Goal: Transaction & Acquisition: Purchase product/service

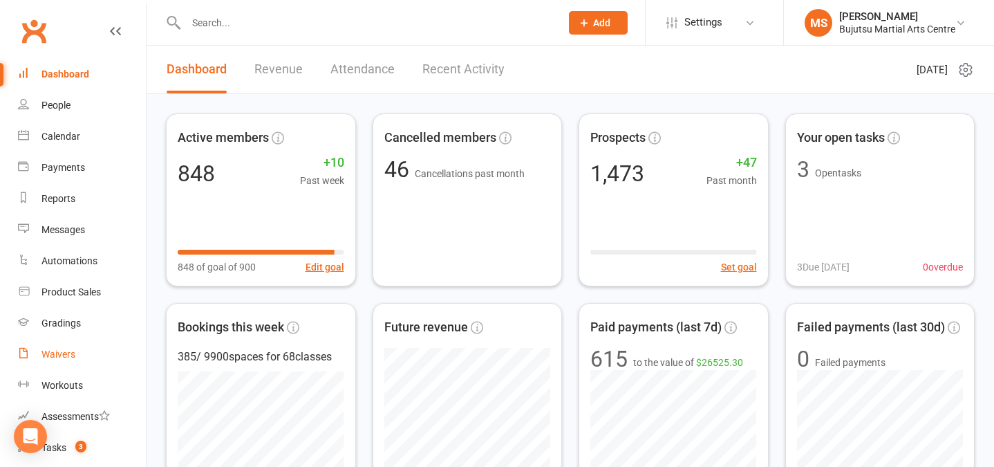
click at [78, 355] on link "Waivers" at bounding box center [82, 354] width 128 height 31
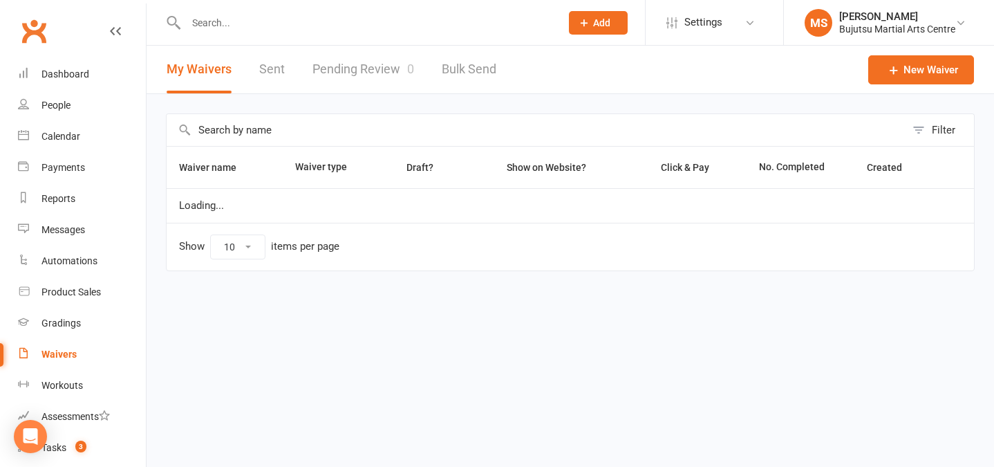
select select "50"
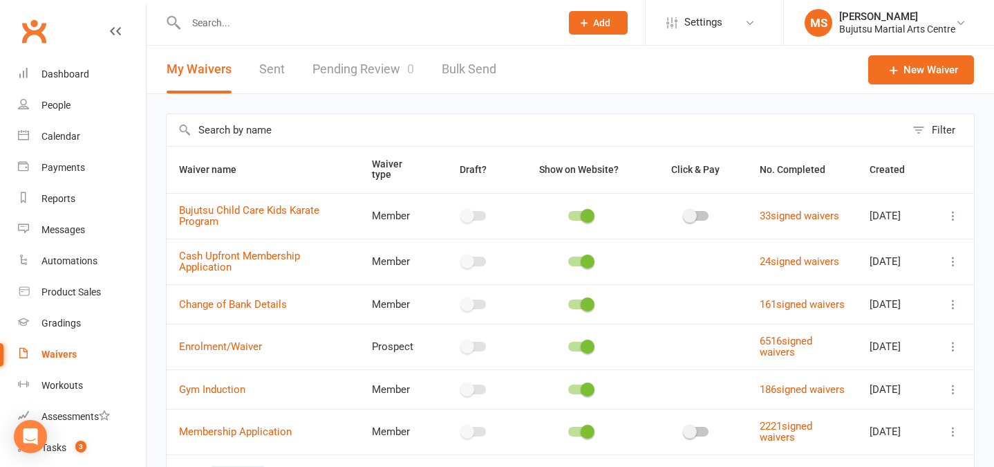
click at [344, 71] on link "Pending Review 0" at bounding box center [363, 70] width 102 height 48
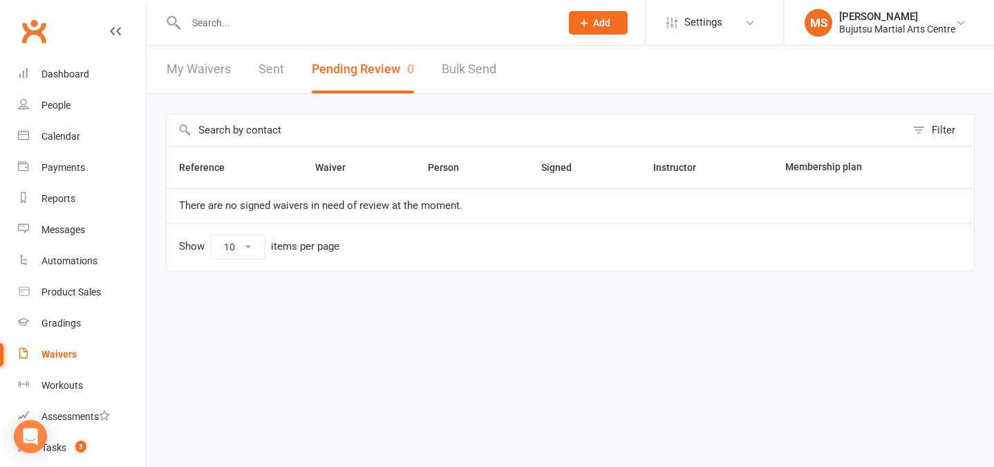
click at [344, 72] on button "Pending Review 0" at bounding box center [363, 70] width 102 height 48
click at [473, 69] on link "Bulk Send" at bounding box center [469, 70] width 55 height 48
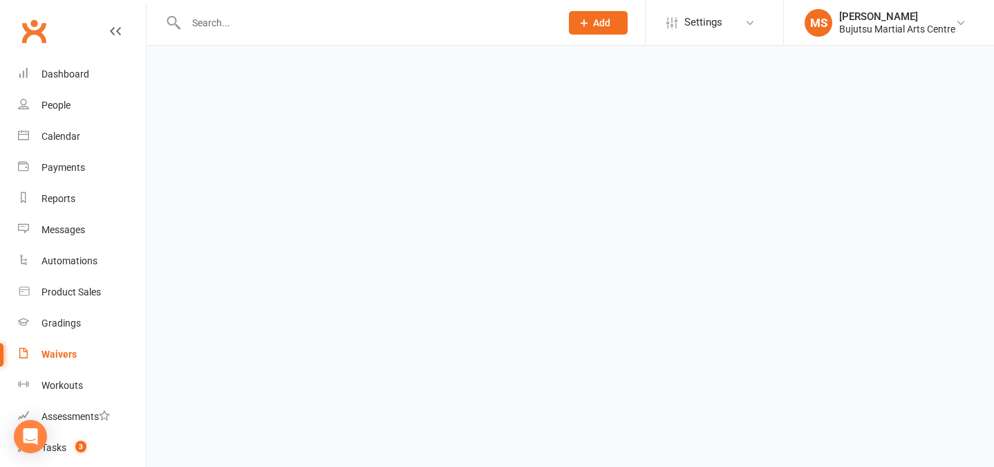
select select "active_members"
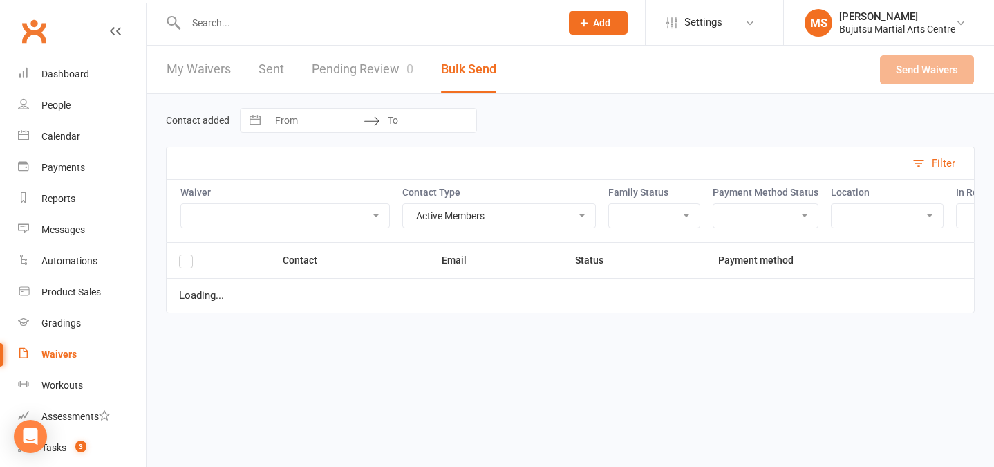
click at [370, 64] on link "Pending Review 0" at bounding box center [363, 70] width 102 height 48
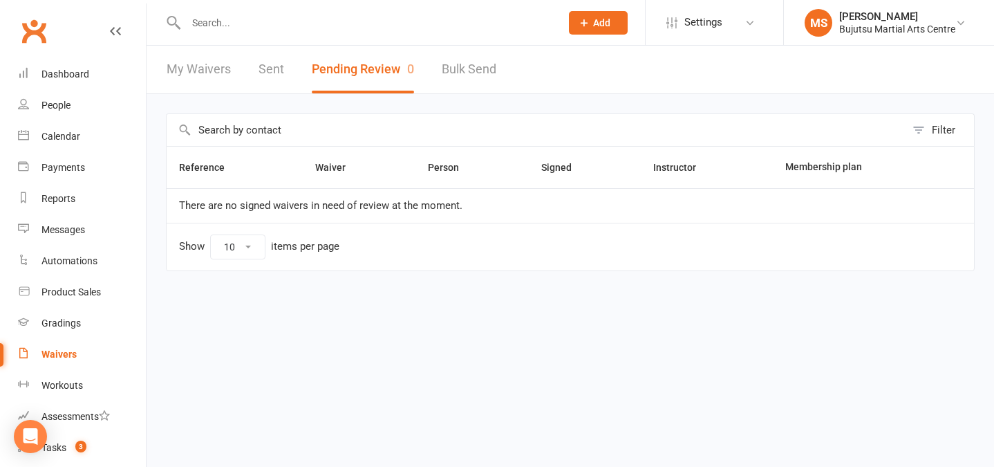
click at [370, 64] on button "Pending Review 0" at bounding box center [363, 70] width 102 height 48
click at [442, 60] on link "Bulk Send" at bounding box center [469, 70] width 55 height 48
select select "active_members"
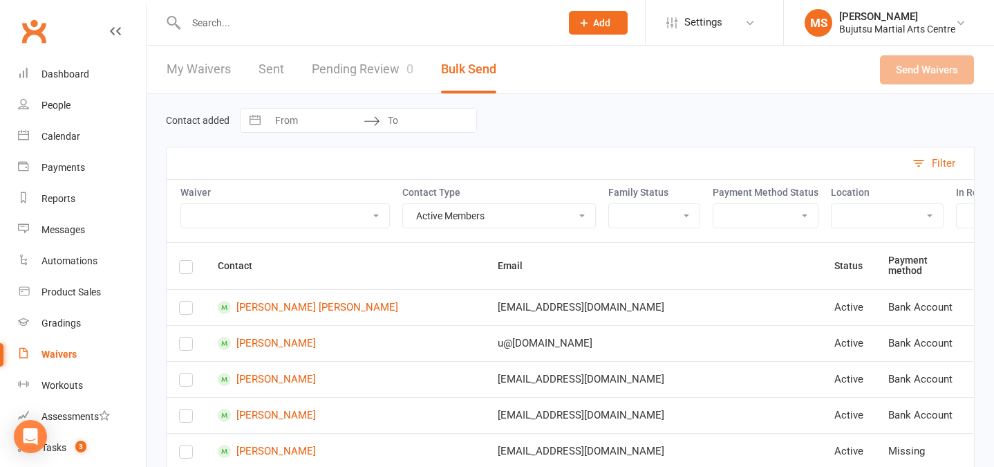
click at [368, 67] on link "Pending Review 0" at bounding box center [363, 70] width 102 height 48
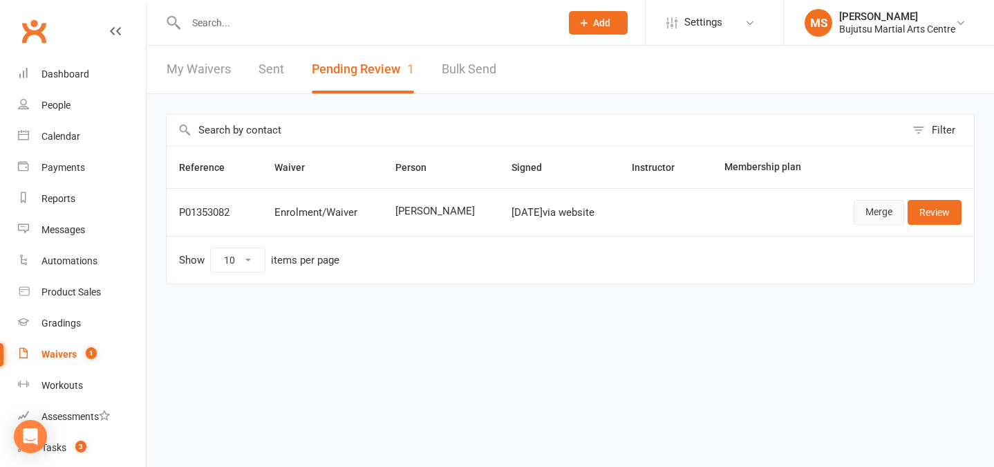
click at [878, 213] on link "Merge" at bounding box center [879, 212] width 50 height 25
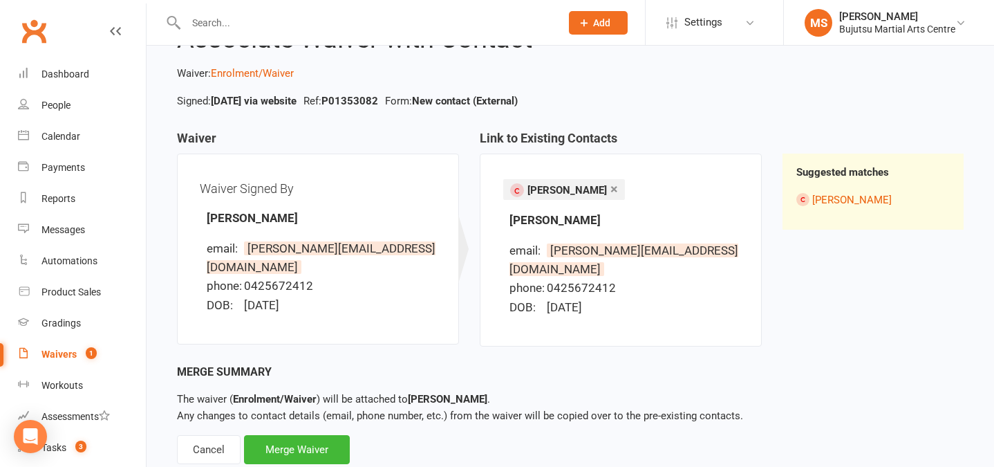
scroll to position [83, 0]
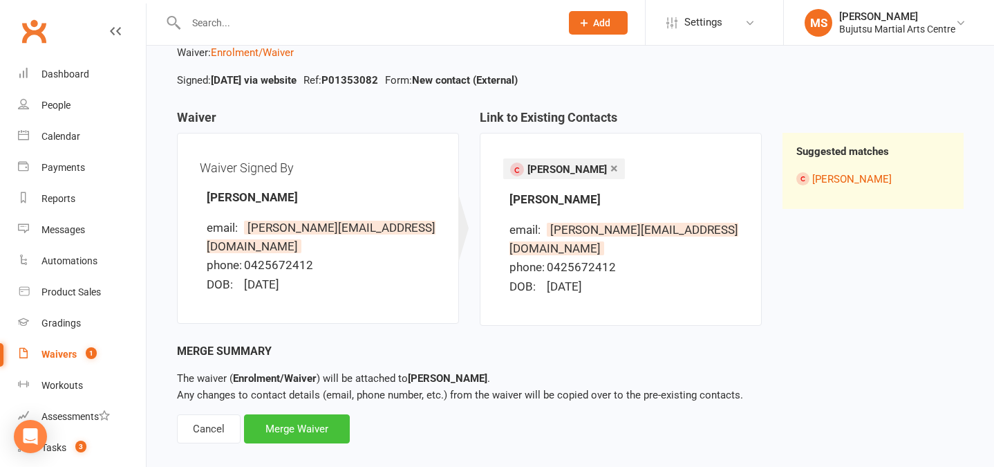
click at [331, 414] on div "Merge Waiver" at bounding box center [297, 428] width 106 height 29
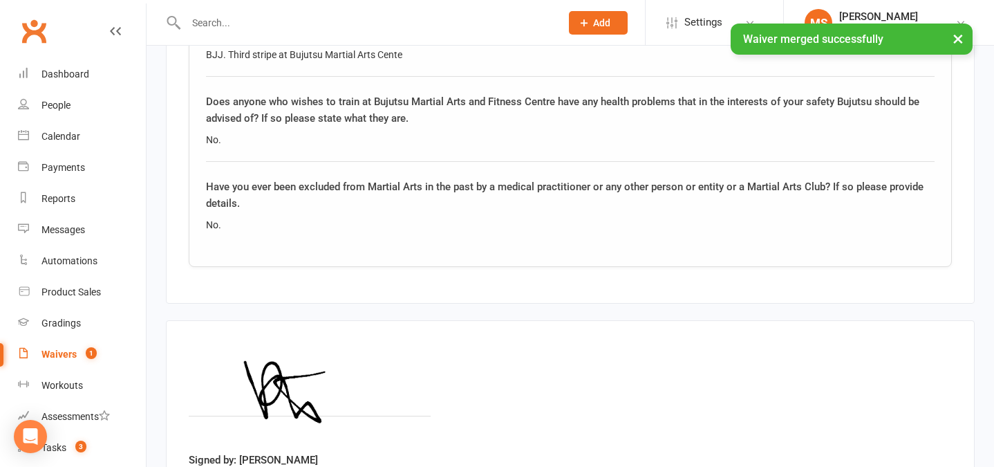
scroll to position [1736, 0]
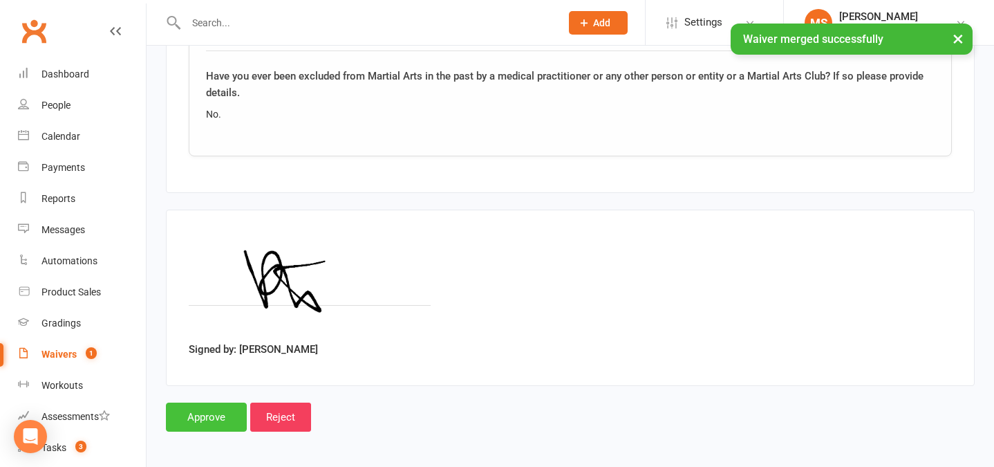
click at [212, 408] on input "Approve" at bounding box center [206, 416] width 81 height 29
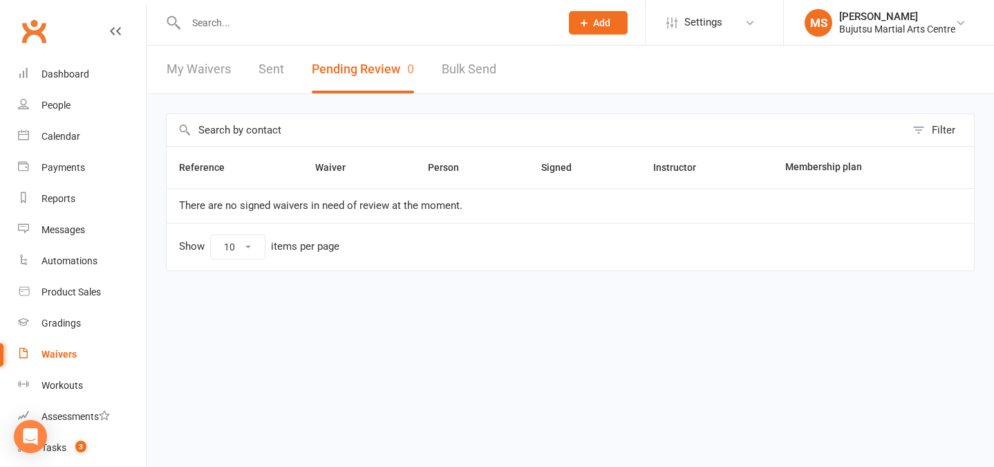
click at [479, 66] on link "Bulk Send" at bounding box center [469, 70] width 55 height 48
select select "active_members"
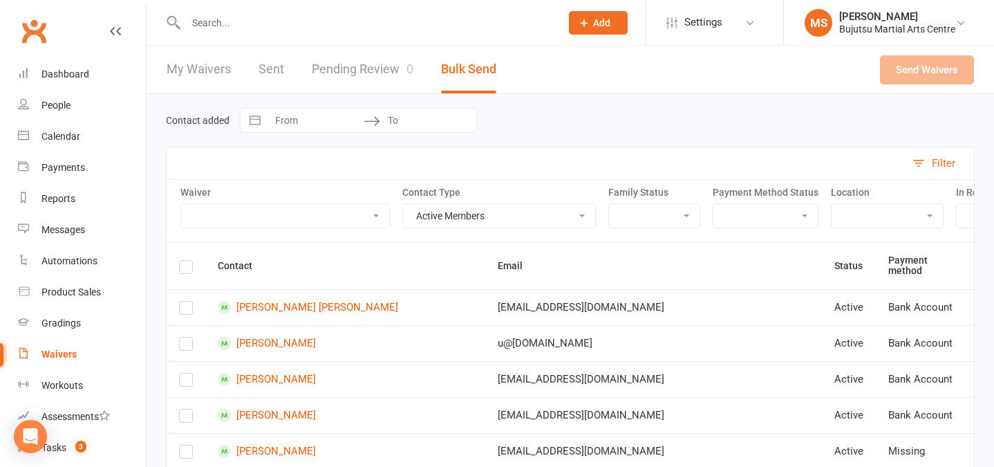
click at [352, 74] on link "Pending Review 0" at bounding box center [363, 70] width 102 height 48
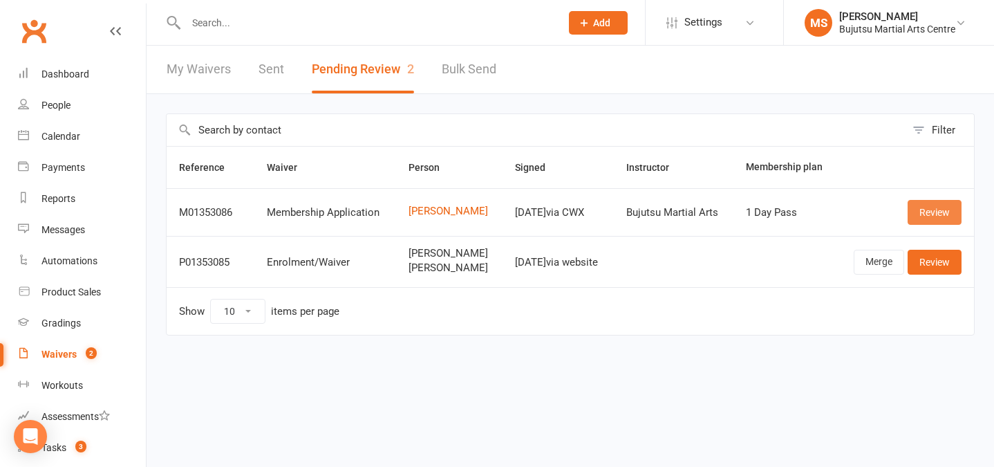
click at [940, 210] on link "Review" at bounding box center [934, 212] width 54 height 25
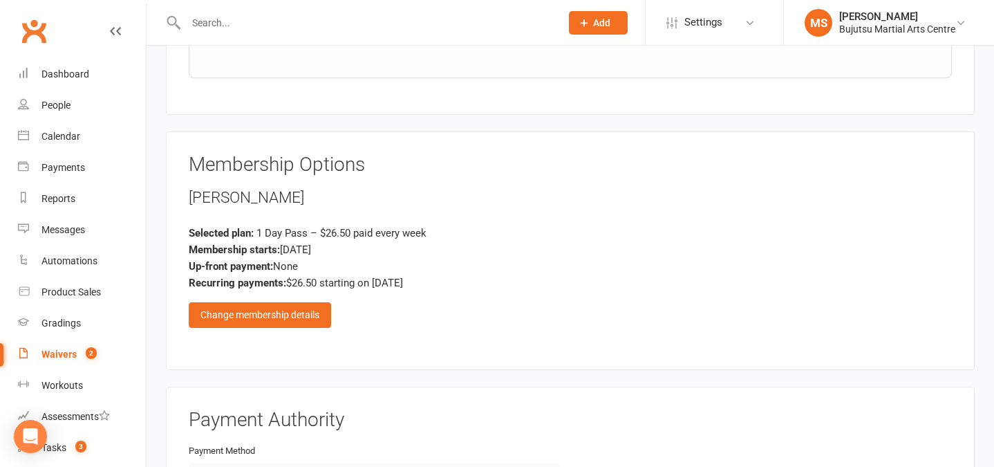
scroll to position [1292, 0]
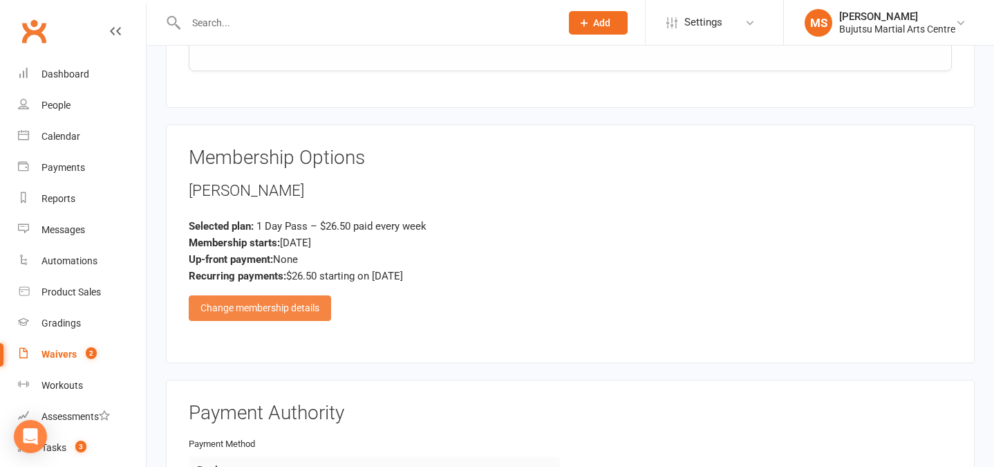
click at [271, 304] on div "Change membership details" at bounding box center [260, 307] width 142 height 25
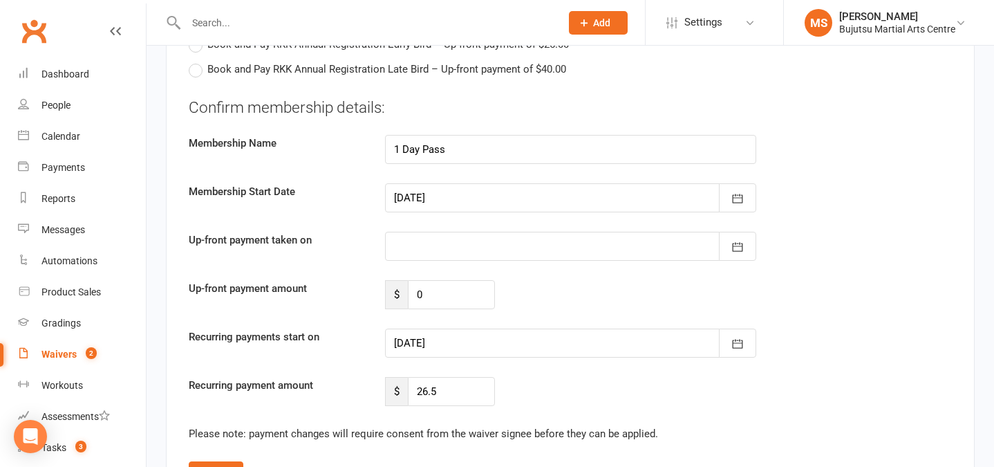
scroll to position [3345, 0]
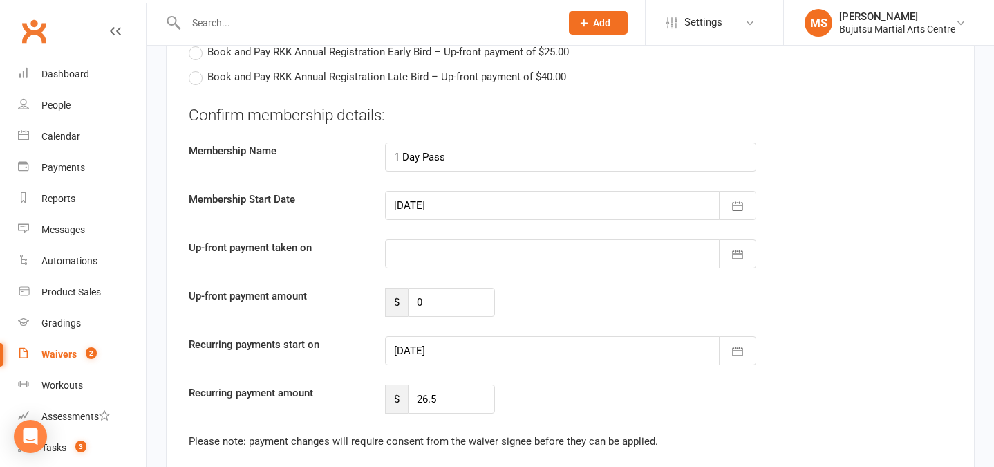
click at [466, 355] on div at bounding box center [570, 350] width 371 height 29
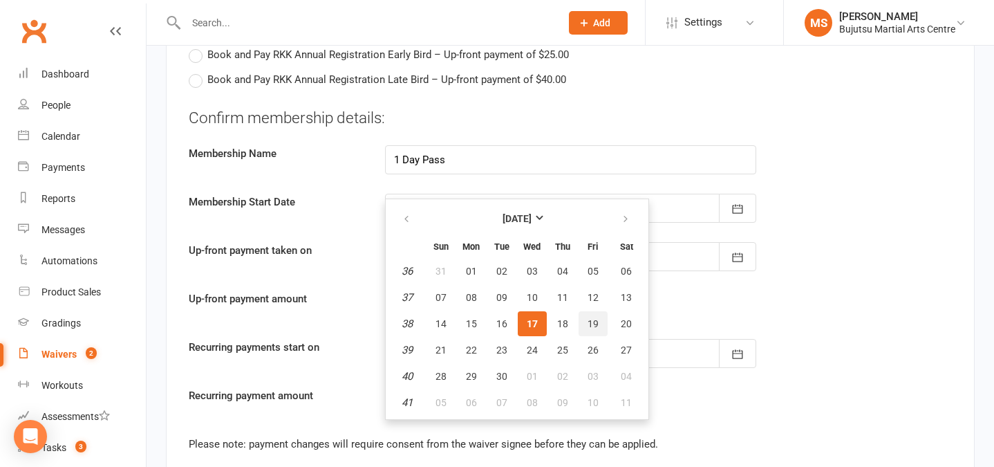
click at [593, 321] on span "19" at bounding box center [592, 323] width 11 height 11
type input "19 Sep 2025"
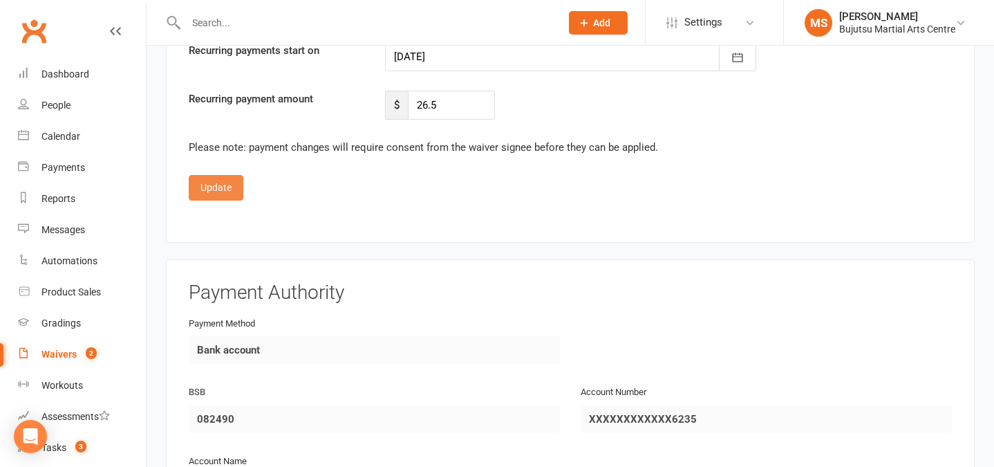
click at [213, 176] on button "Update" at bounding box center [216, 187] width 55 height 25
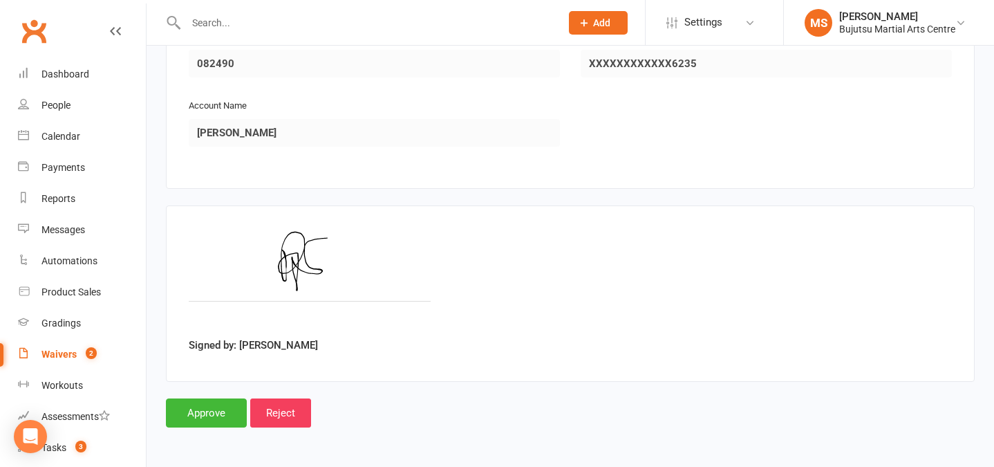
scroll to position [1764, 0]
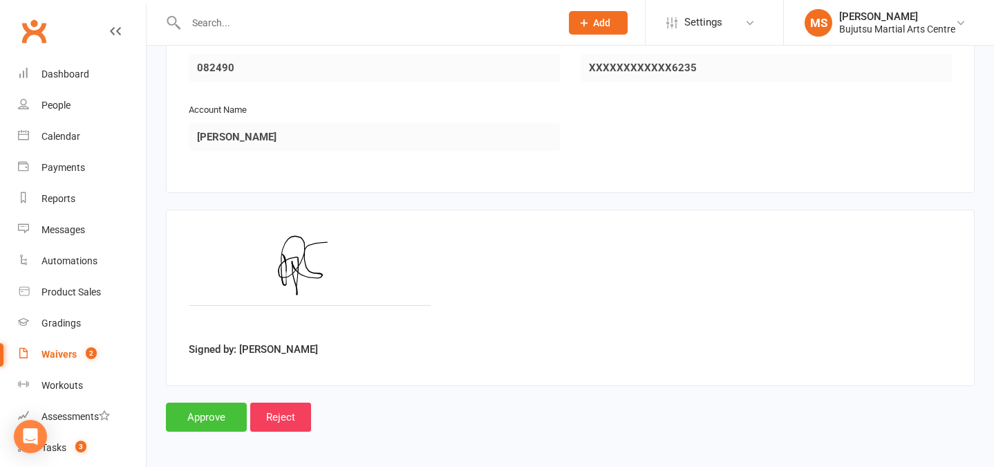
click at [217, 415] on input "Approve" at bounding box center [206, 416] width 81 height 29
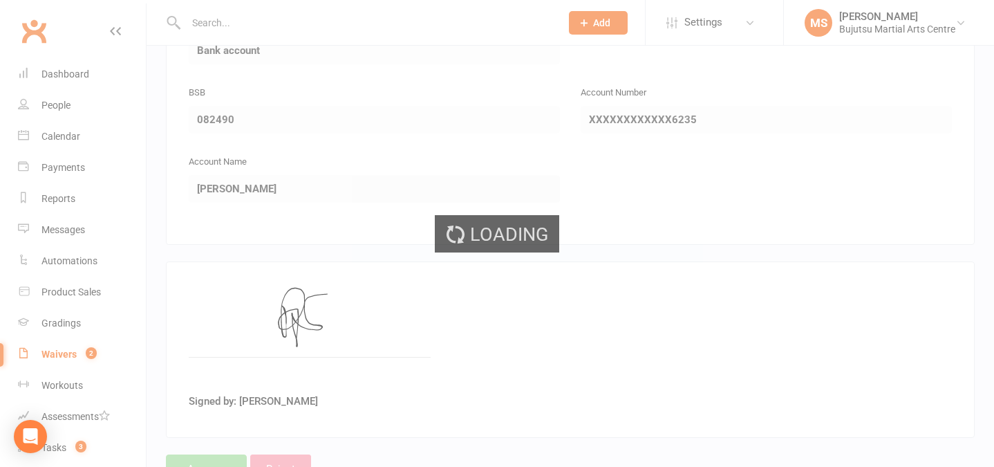
scroll to position [0, 0]
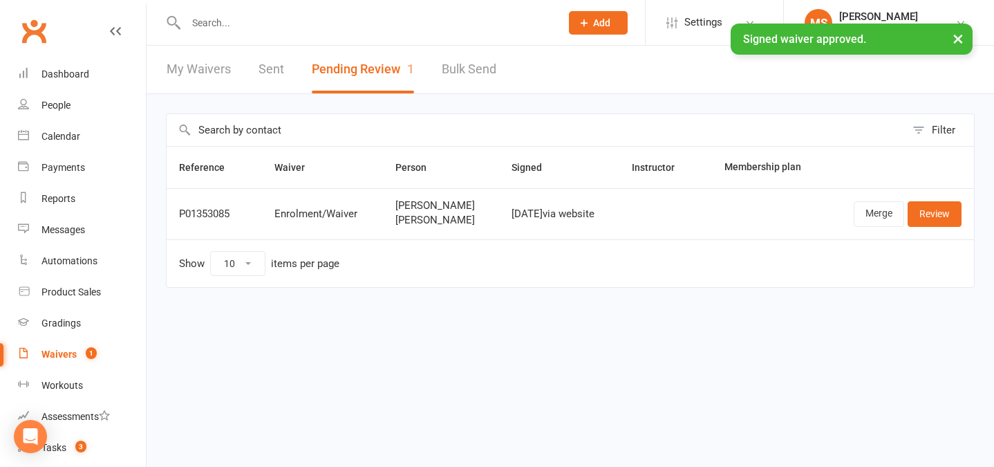
click at [288, 22] on input "text" at bounding box center [366, 22] width 369 height 19
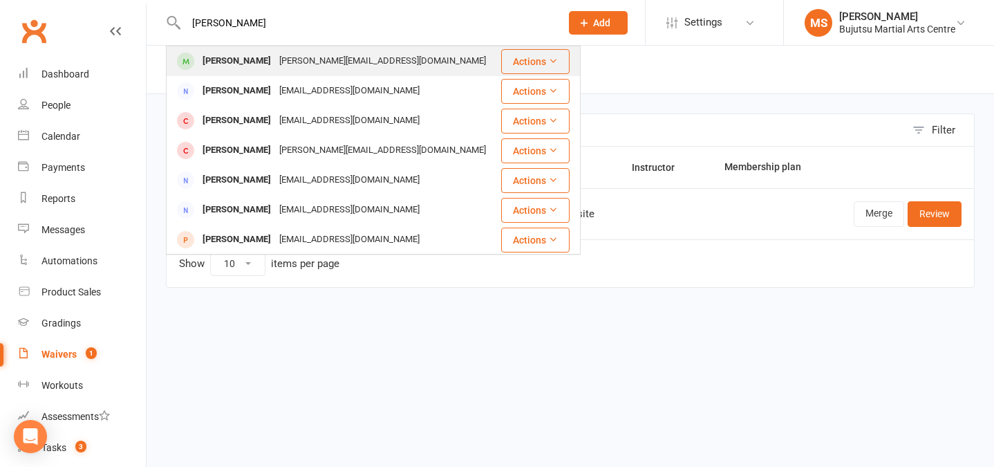
type input "brett thorpe"
click at [229, 64] on div "Brett Thorpe" at bounding box center [236, 60] width 77 height 20
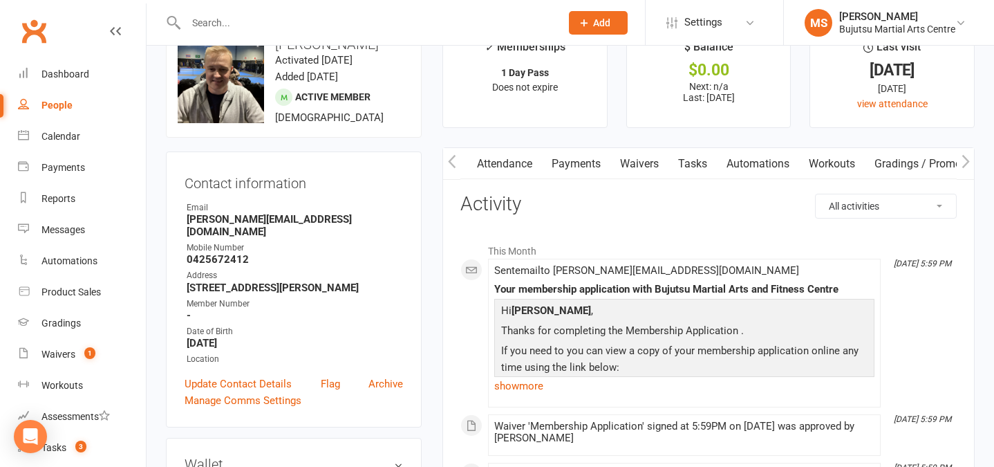
scroll to position [39, 0]
click at [229, 19] on input "text" at bounding box center [366, 22] width 369 height 19
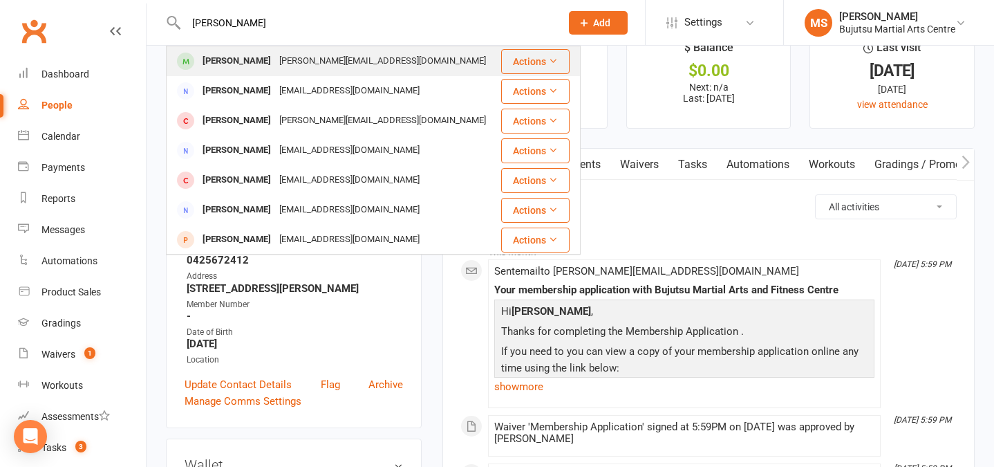
type input "brett thorp"
click at [554, 60] on icon at bounding box center [553, 61] width 10 height 10
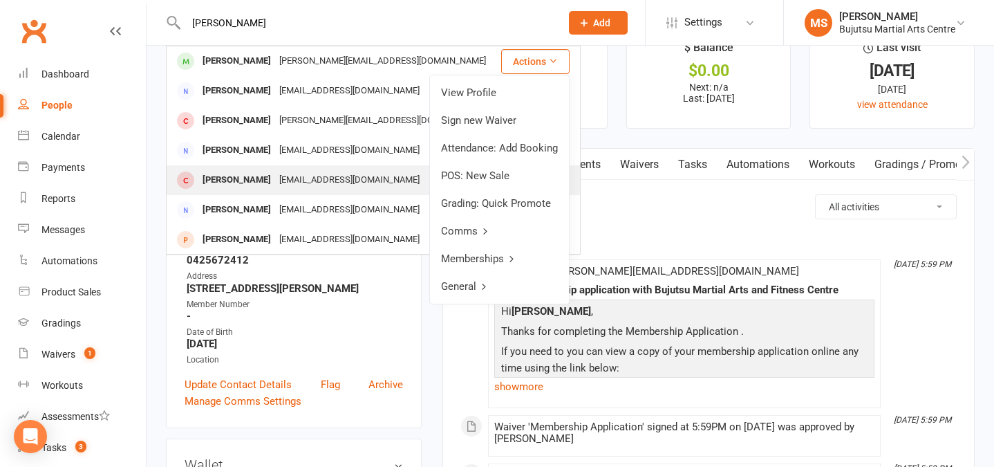
click at [485, 171] on link "POS: New Sale" at bounding box center [499, 176] width 139 height 28
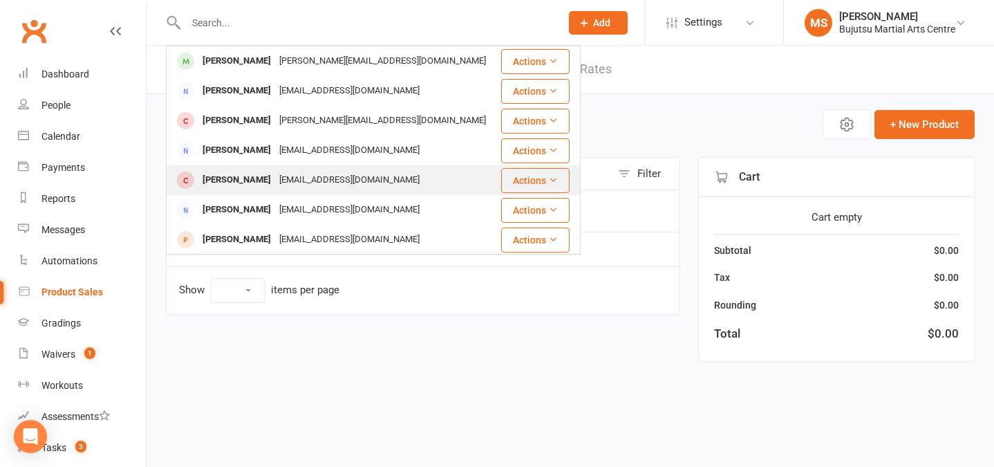
select select "100"
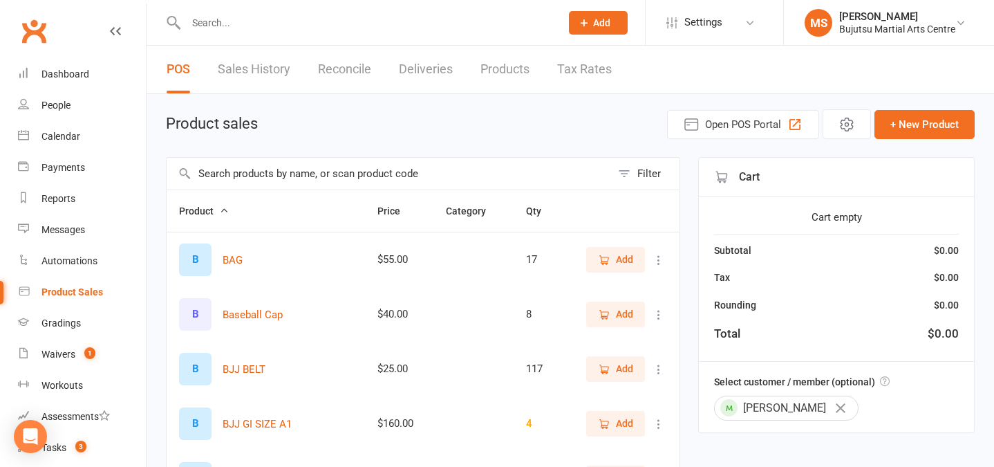
click at [272, 176] on input "text" at bounding box center [389, 174] width 444 height 32
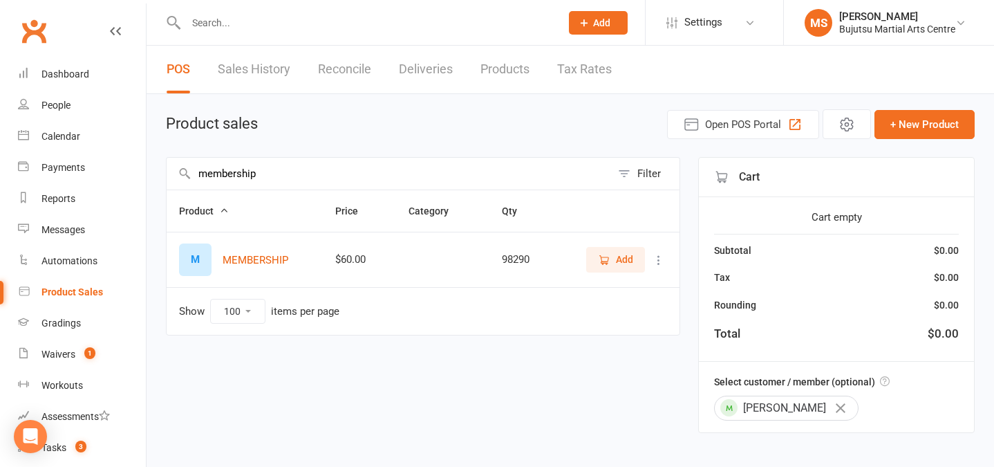
type input "membership"
click at [610, 254] on span "Add" at bounding box center [615, 259] width 35 height 15
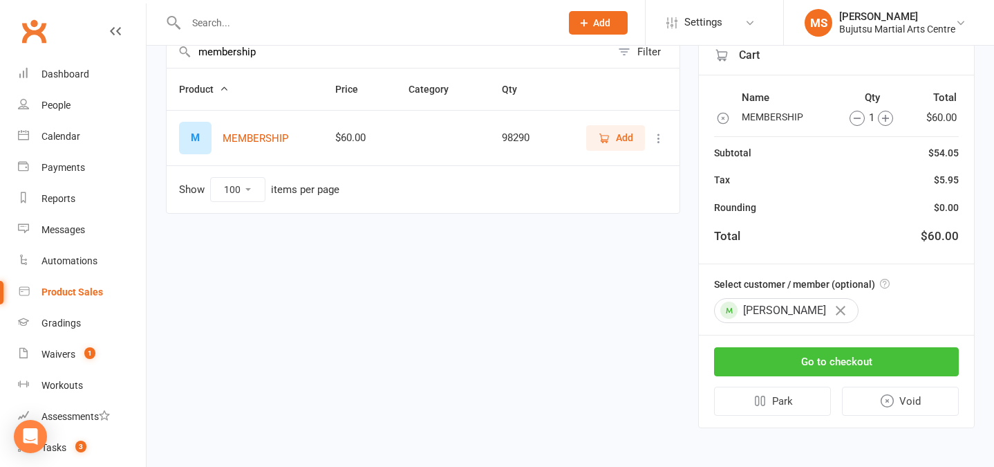
click at [767, 352] on button "Go to checkout" at bounding box center [836, 361] width 245 height 29
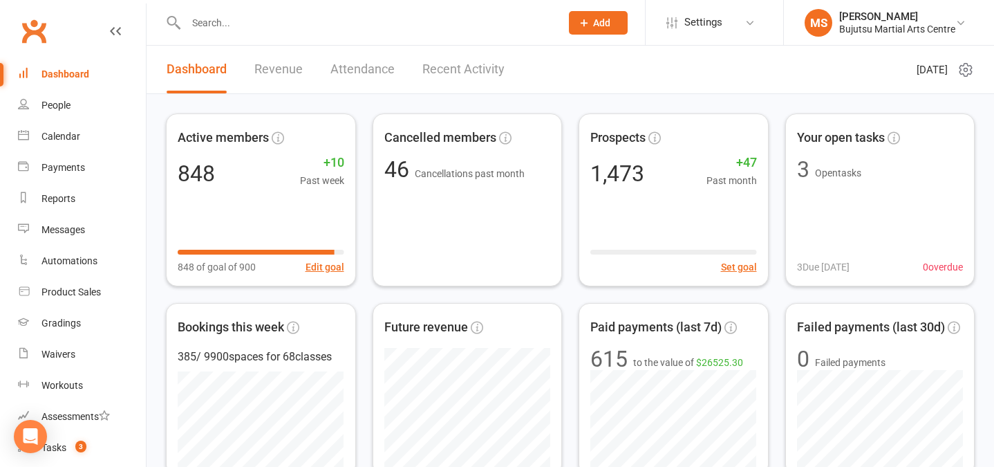
click at [227, 16] on input "text" at bounding box center [366, 22] width 369 height 19
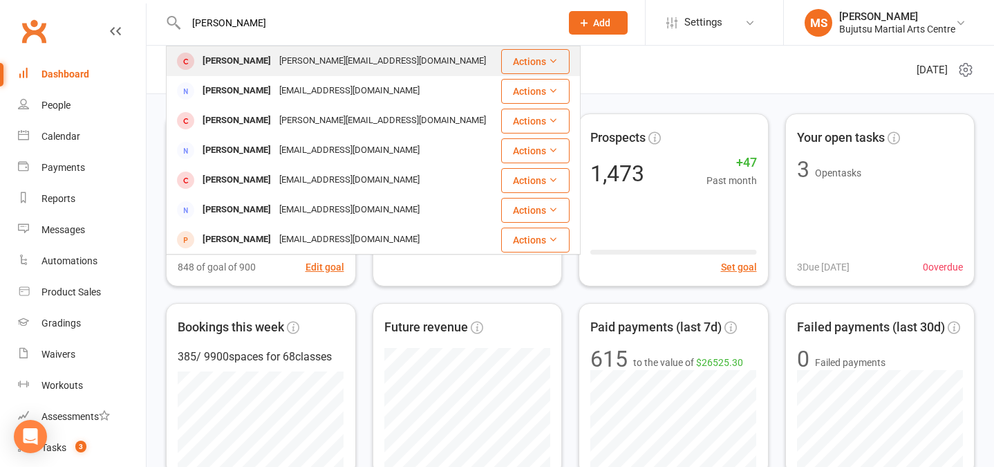
type input "[PERSON_NAME]"
click at [218, 58] on div "[PERSON_NAME]" at bounding box center [236, 61] width 77 height 20
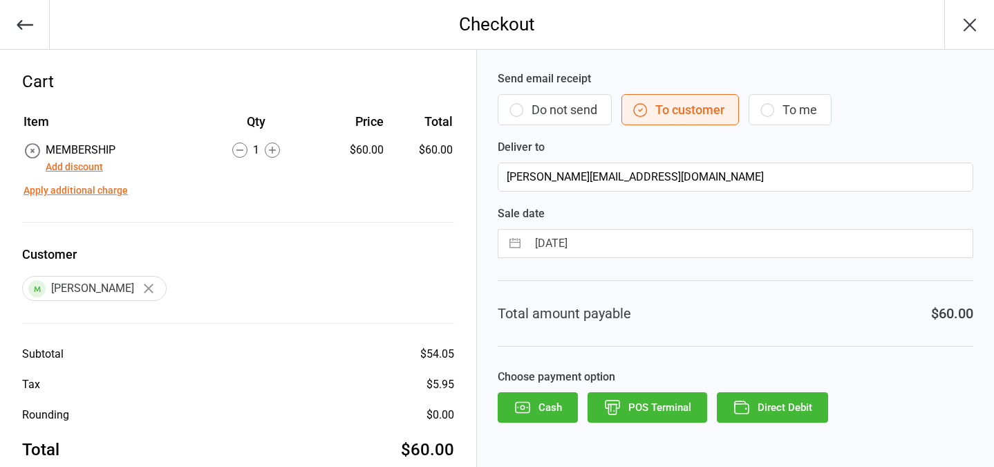
click at [679, 409] on button "POS Terminal" at bounding box center [647, 407] width 120 height 30
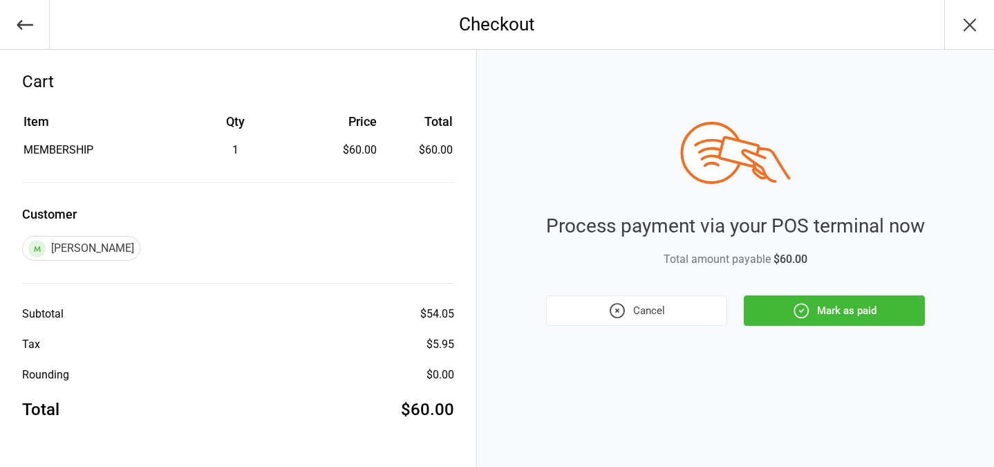
click at [809, 314] on icon "button" at bounding box center [801, 310] width 18 height 18
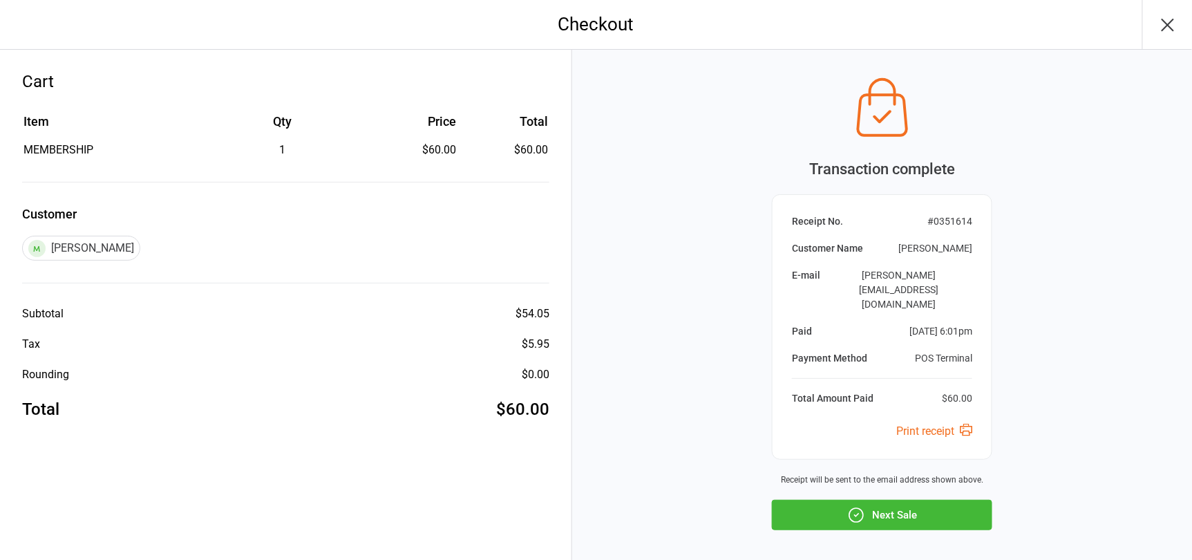
click at [993, 19] on icon "button" at bounding box center [1168, 25] width 22 height 22
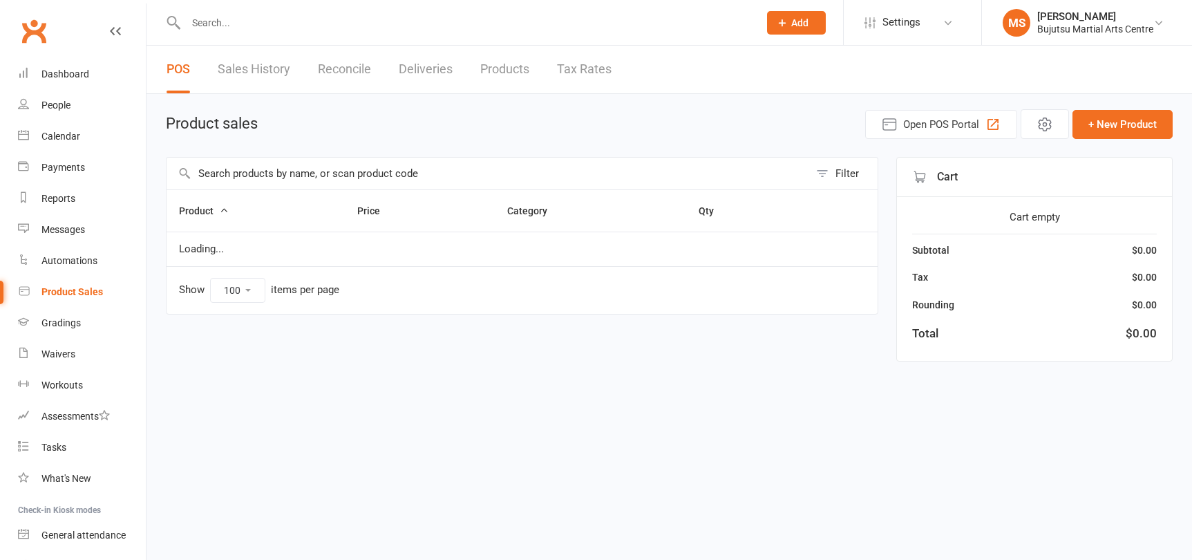
select select "100"
